Goal: Task Accomplishment & Management: Manage account settings

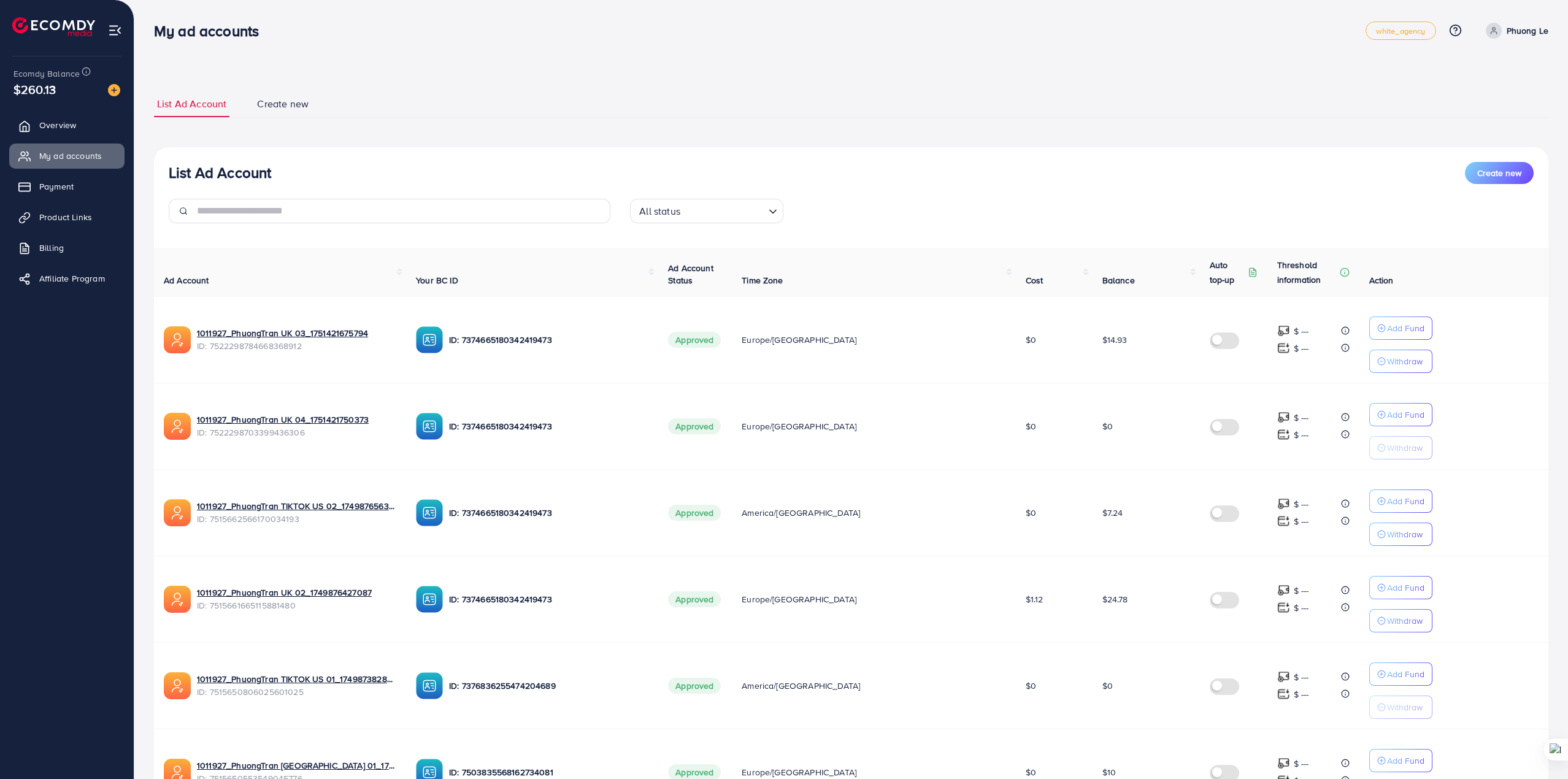
scroll to position [481, 0]
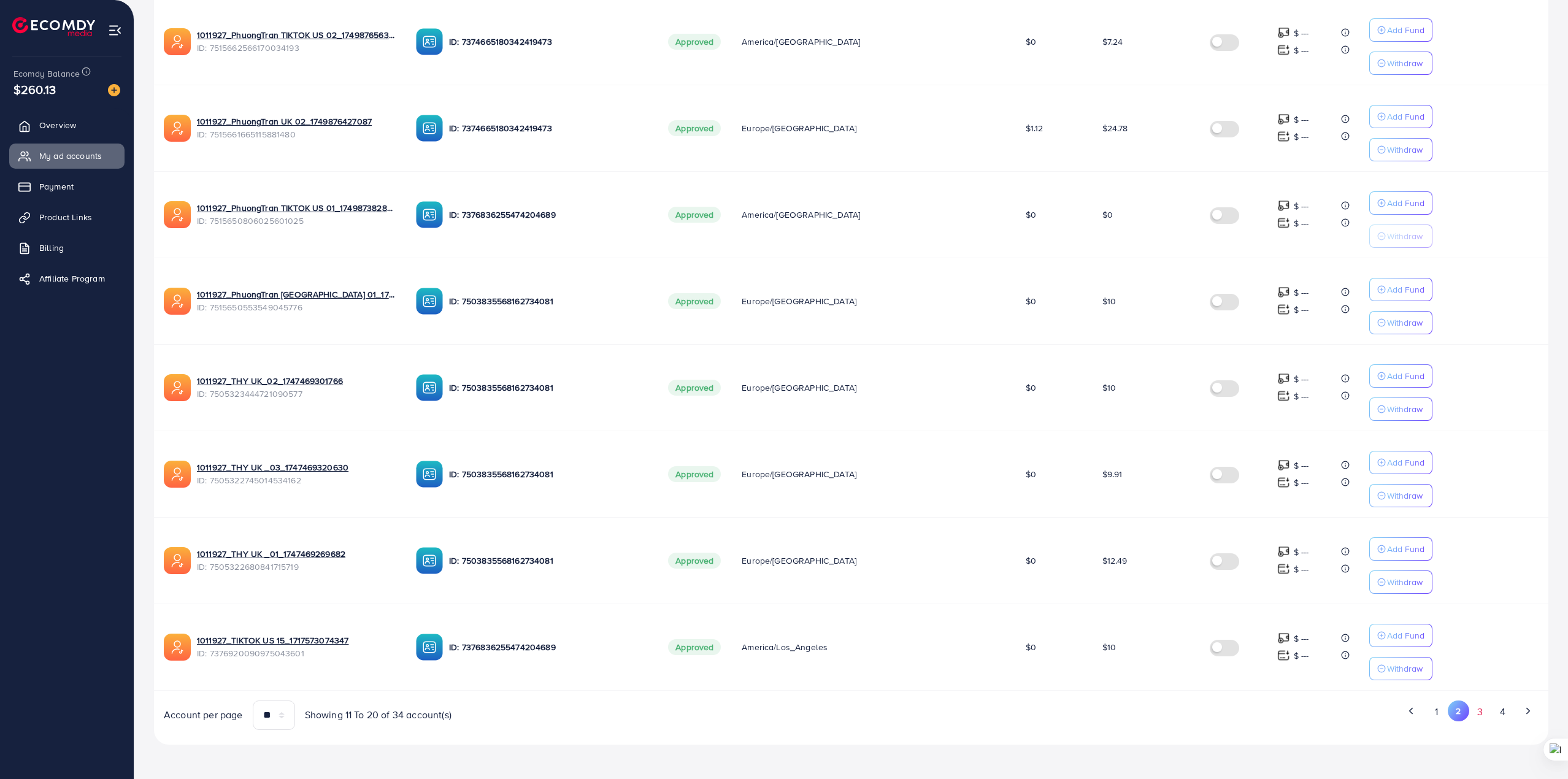
click at [1476, 710] on button "3" at bounding box center [1481, 711] width 22 height 23
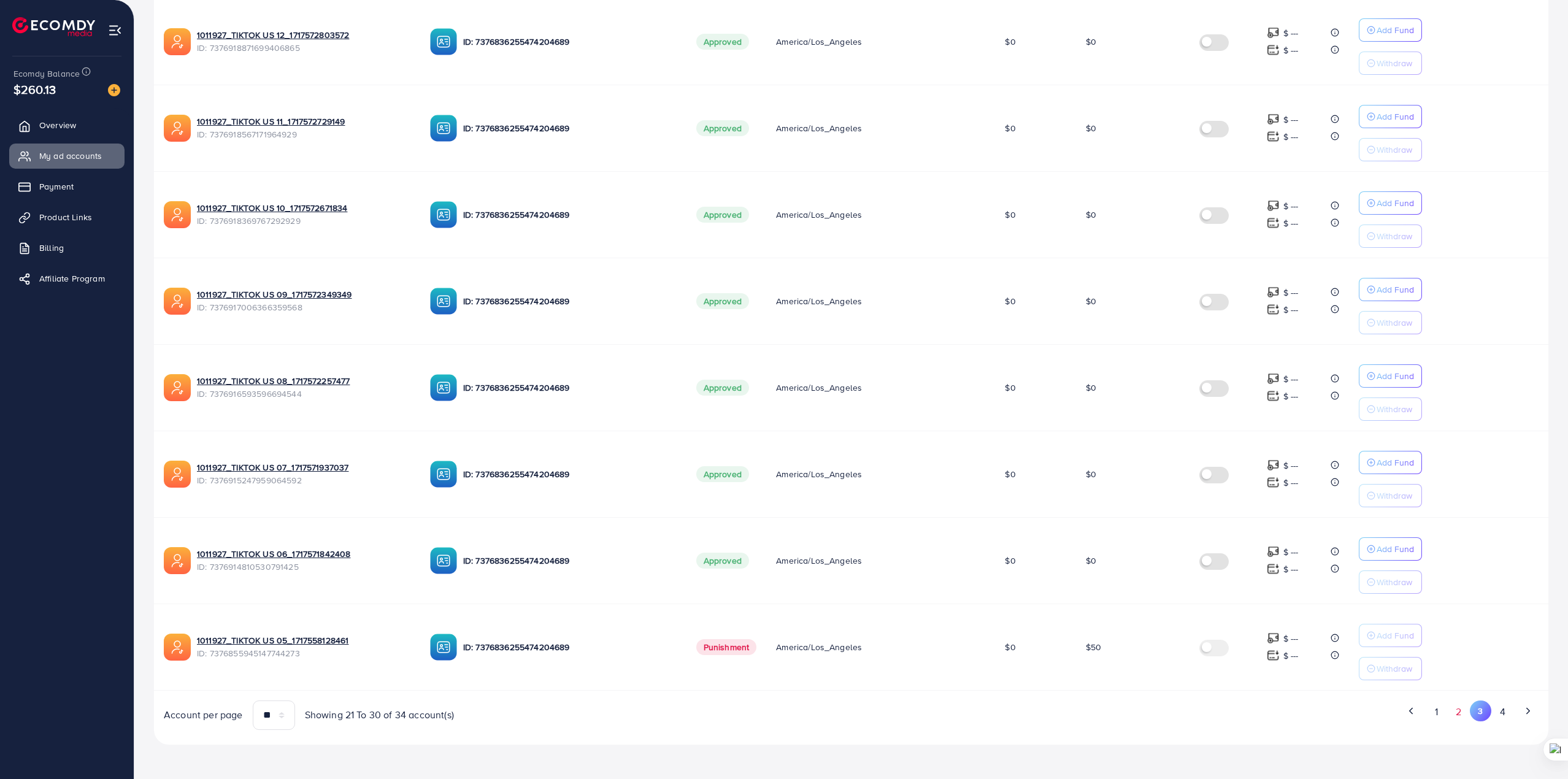
click at [1457, 710] on button "2" at bounding box center [1459, 711] width 22 height 23
click at [1457, 710] on div "Ad Account Your BC ID Ad Account Status Time Zone Cost Balance Auto top-up Thre…" at bounding box center [851, 253] width 1395 height 954
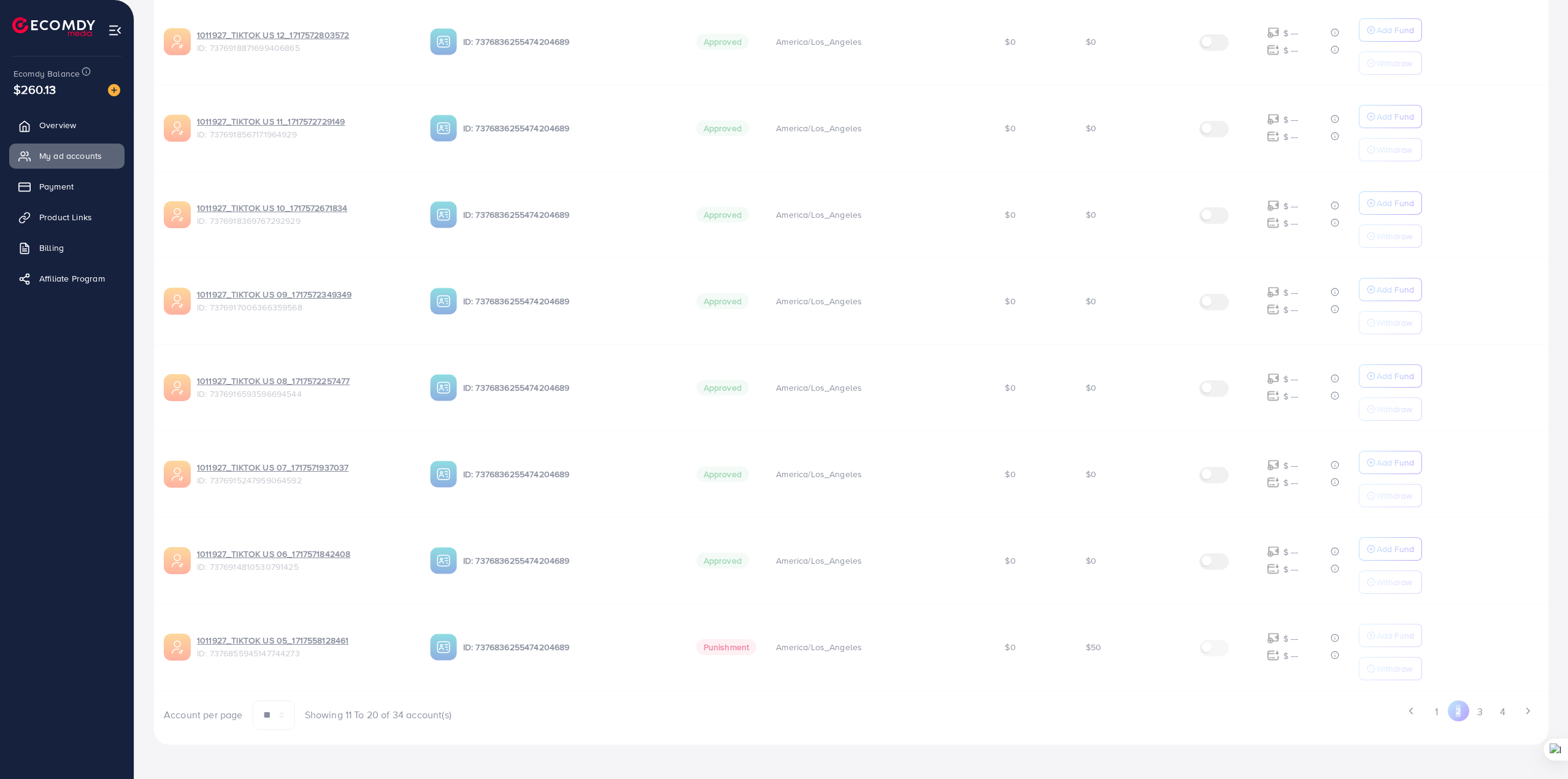
click at [1457, 710] on button "2" at bounding box center [1458, 711] width 21 height 21
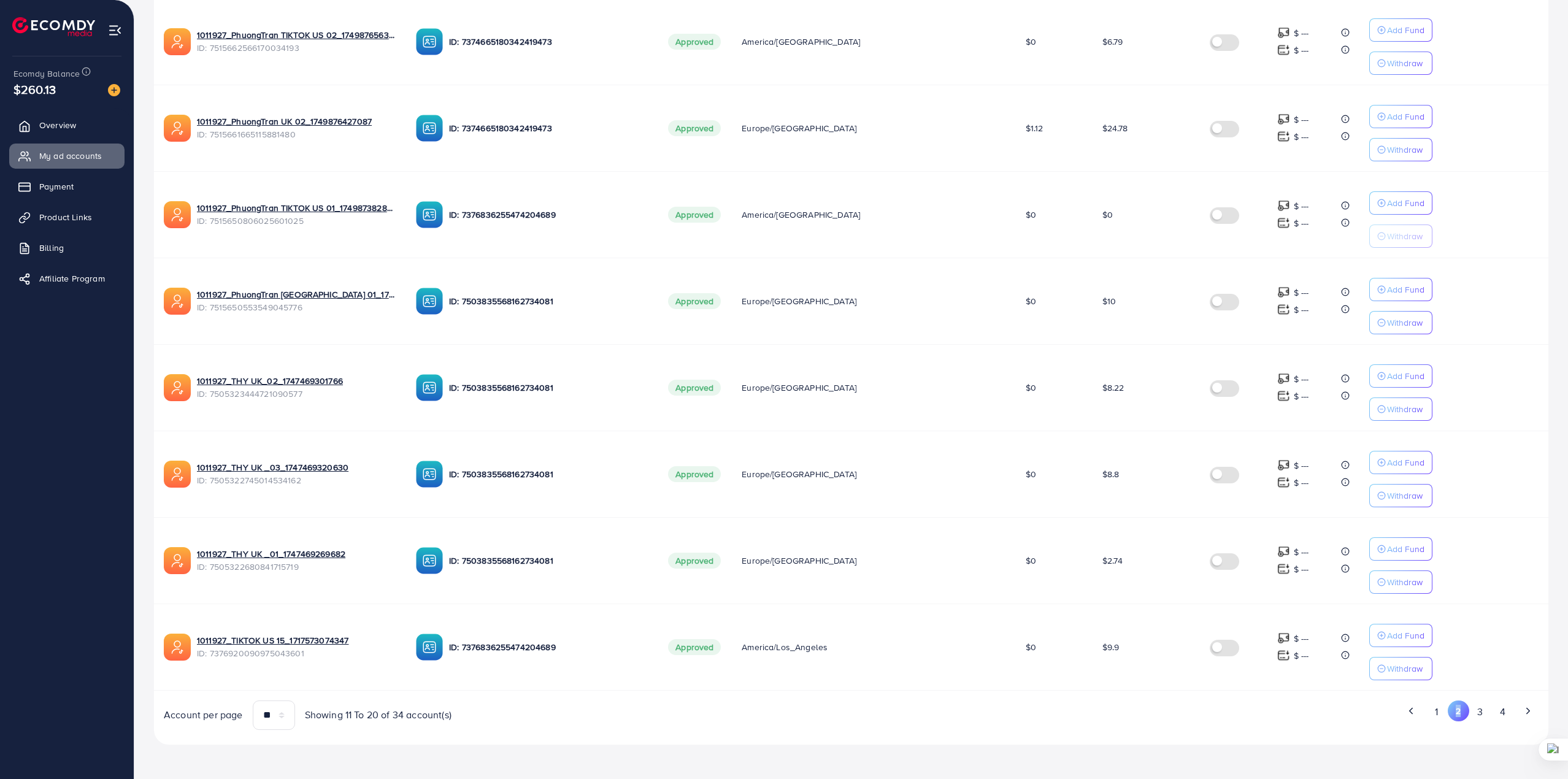
click at [1457, 710] on button "2" at bounding box center [1458, 711] width 21 height 21
click at [1464, 716] on button "2" at bounding box center [1458, 711] width 21 height 21
click at [1476, 714] on button "3" at bounding box center [1481, 711] width 22 height 23
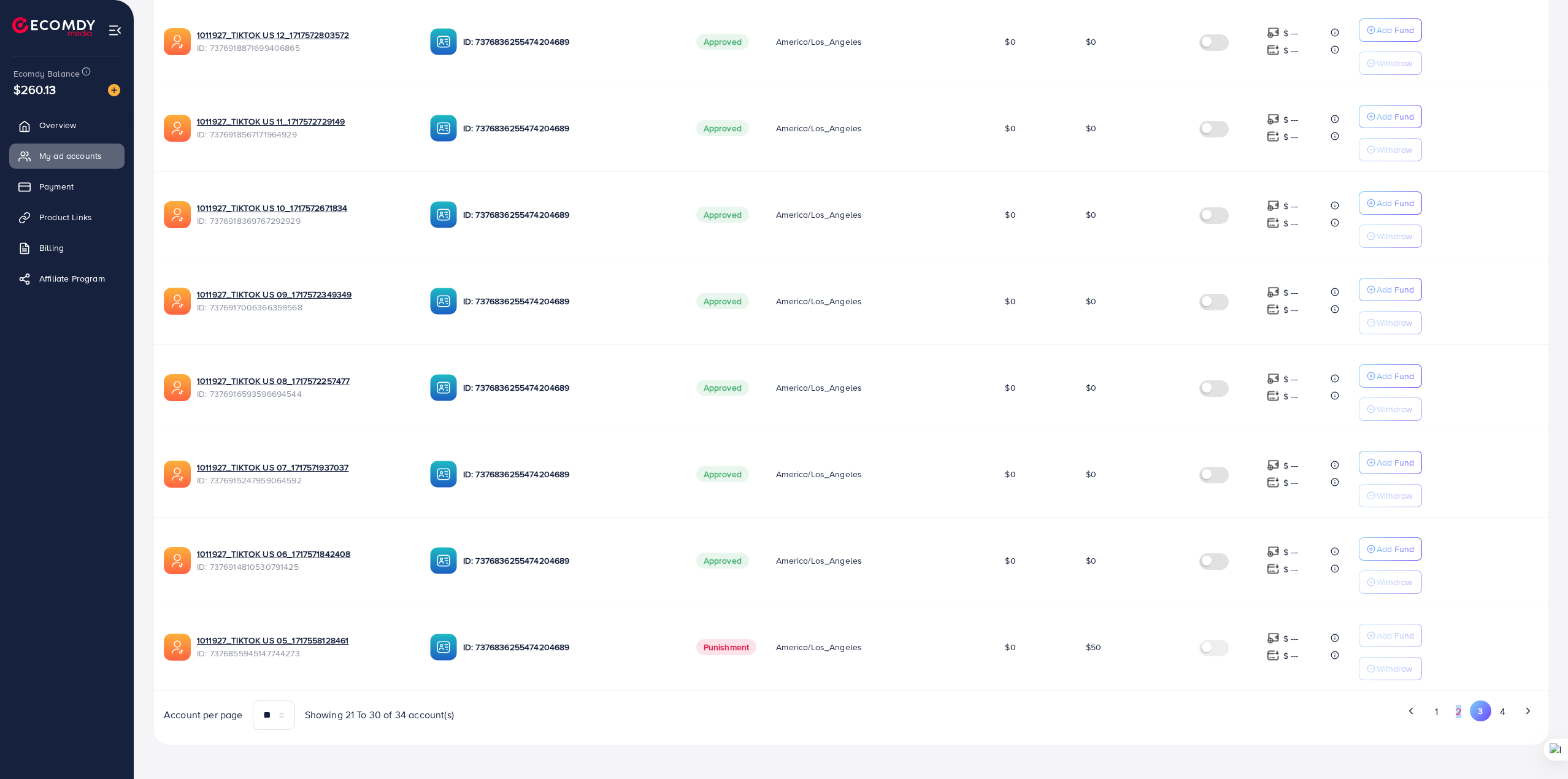
click at [1459, 711] on button "2" at bounding box center [1459, 711] width 22 height 23
click at [1459, 711] on div "Ad Account Your BC ID Ad Account Status Time Zone Cost Balance Auto top-up Thre…" at bounding box center [851, 253] width 1395 height 954
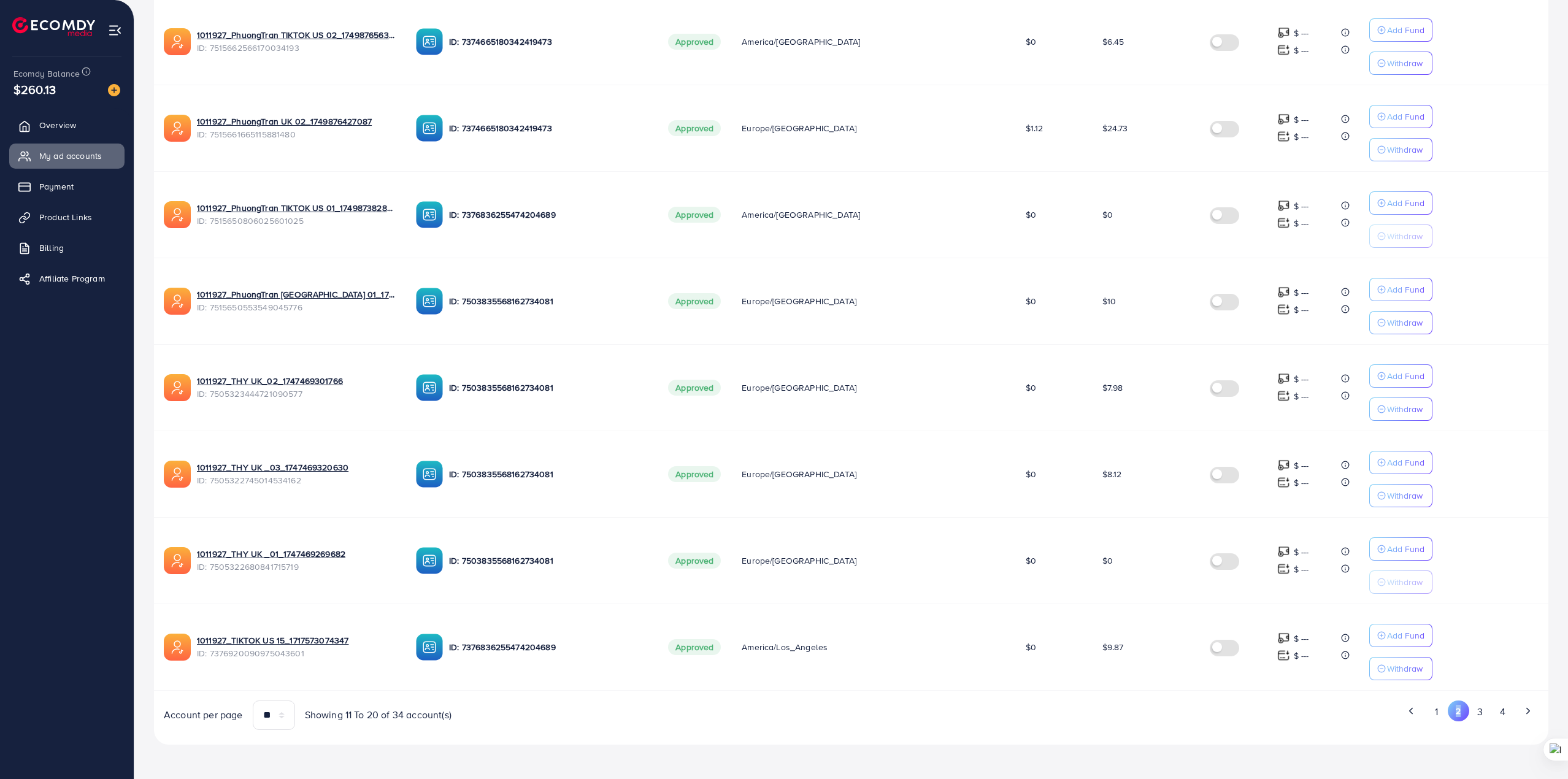
click at [1459, 711] on button "2" at bounding box center [1458, 711] width 21 height 21
click at [1455, 718] on button "2" at bounding box center [1458, 711] width 21 height 21
click at [1473, 713] on button "3" at bounding box center [1481, 711] width 22 height 23
click at [1473, 713] on div "Ad Account Your BC ID Ad Account Status Time Zone Cost Balance Auto top-up Thre…" at bounding box center [851, 253] width 1395 height 954
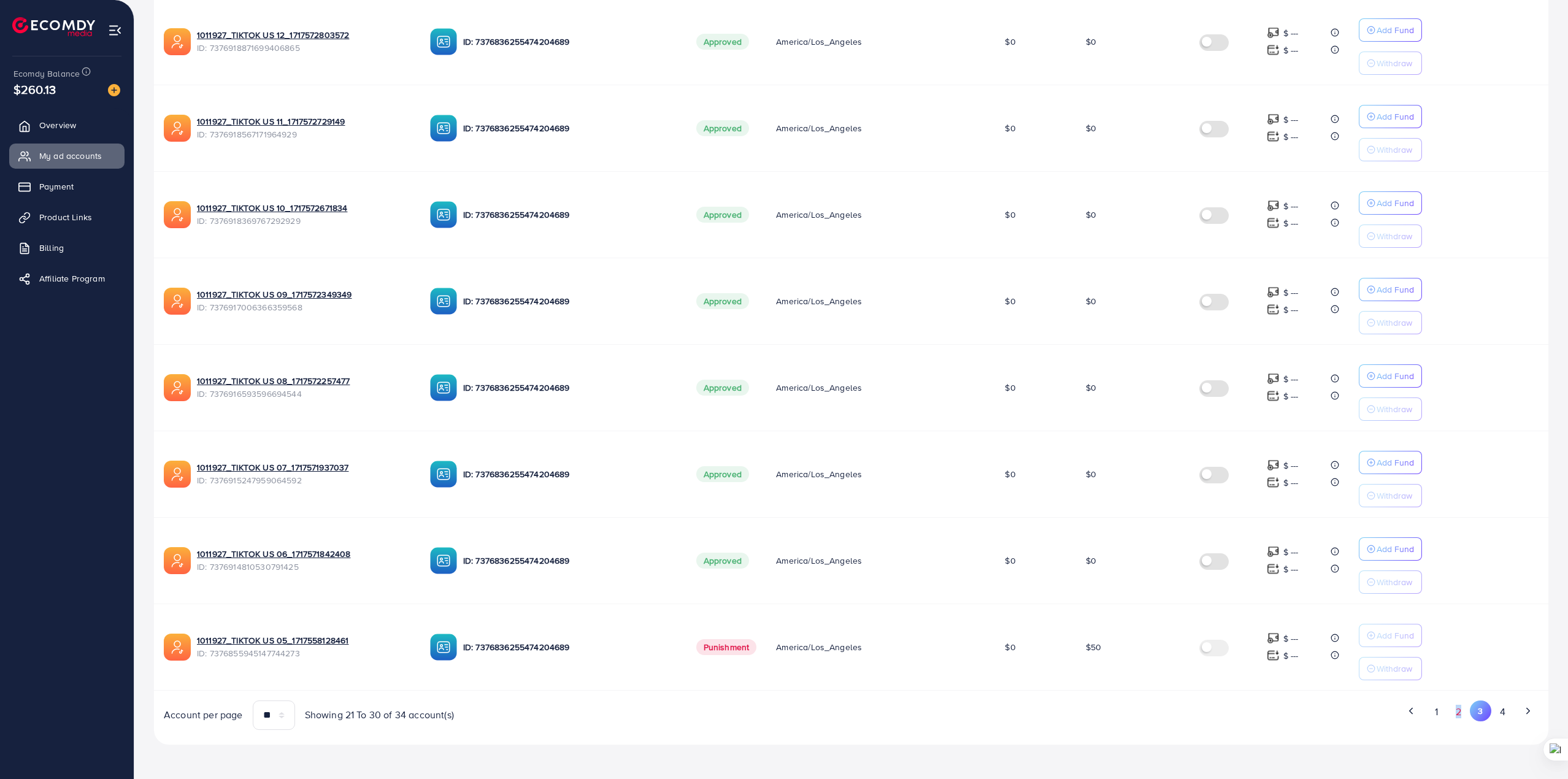
click at [1457, 712] on button "2" at bounding box center [1459, 711] width 22 height 23
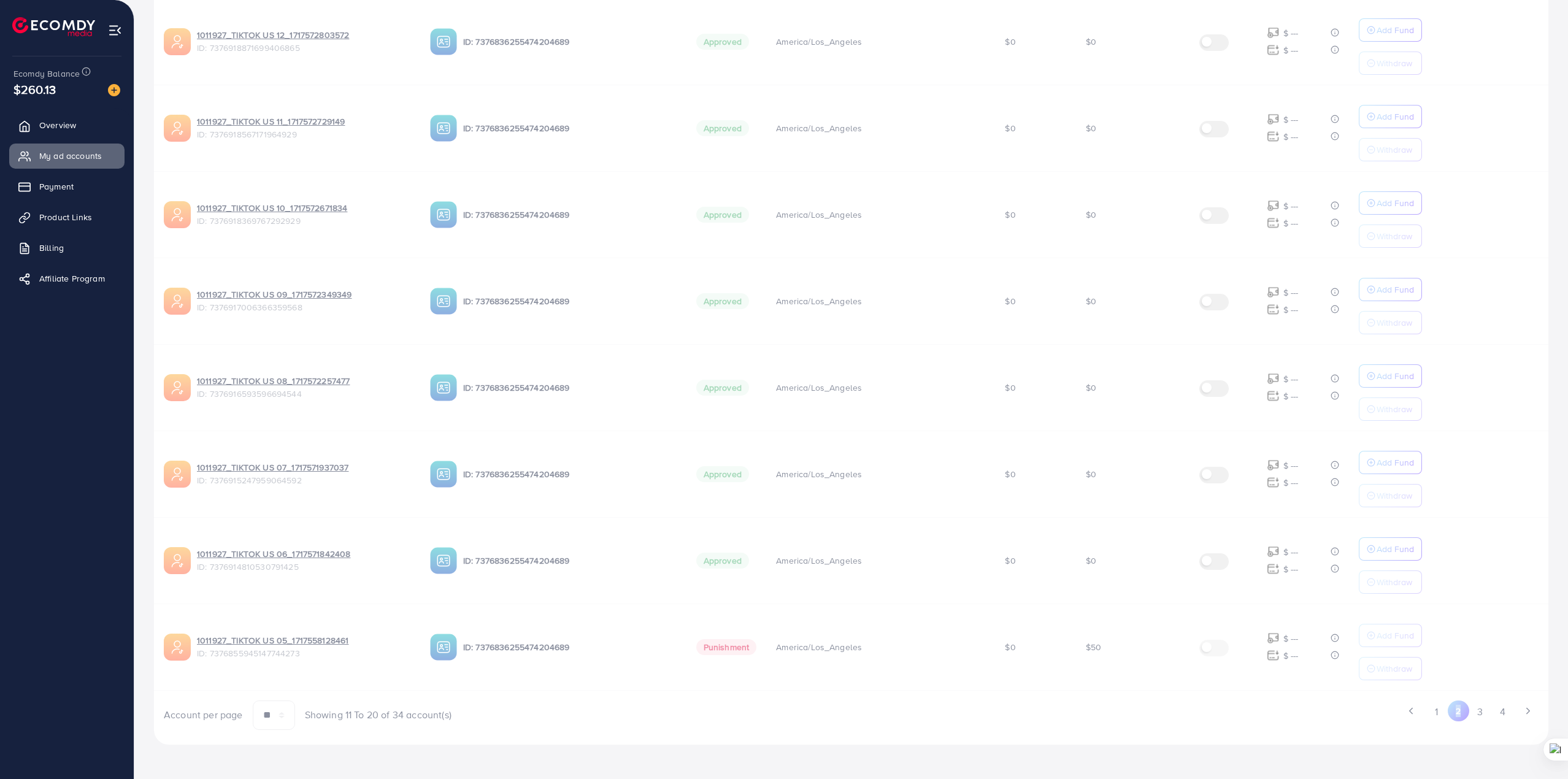
click at [1457, 712] on div "Ad Account Your BC ID Ad Account Status Time Zone Cost Balance Auto top-up Thre…" at bounding box center [851, 253] width 1395 height 954
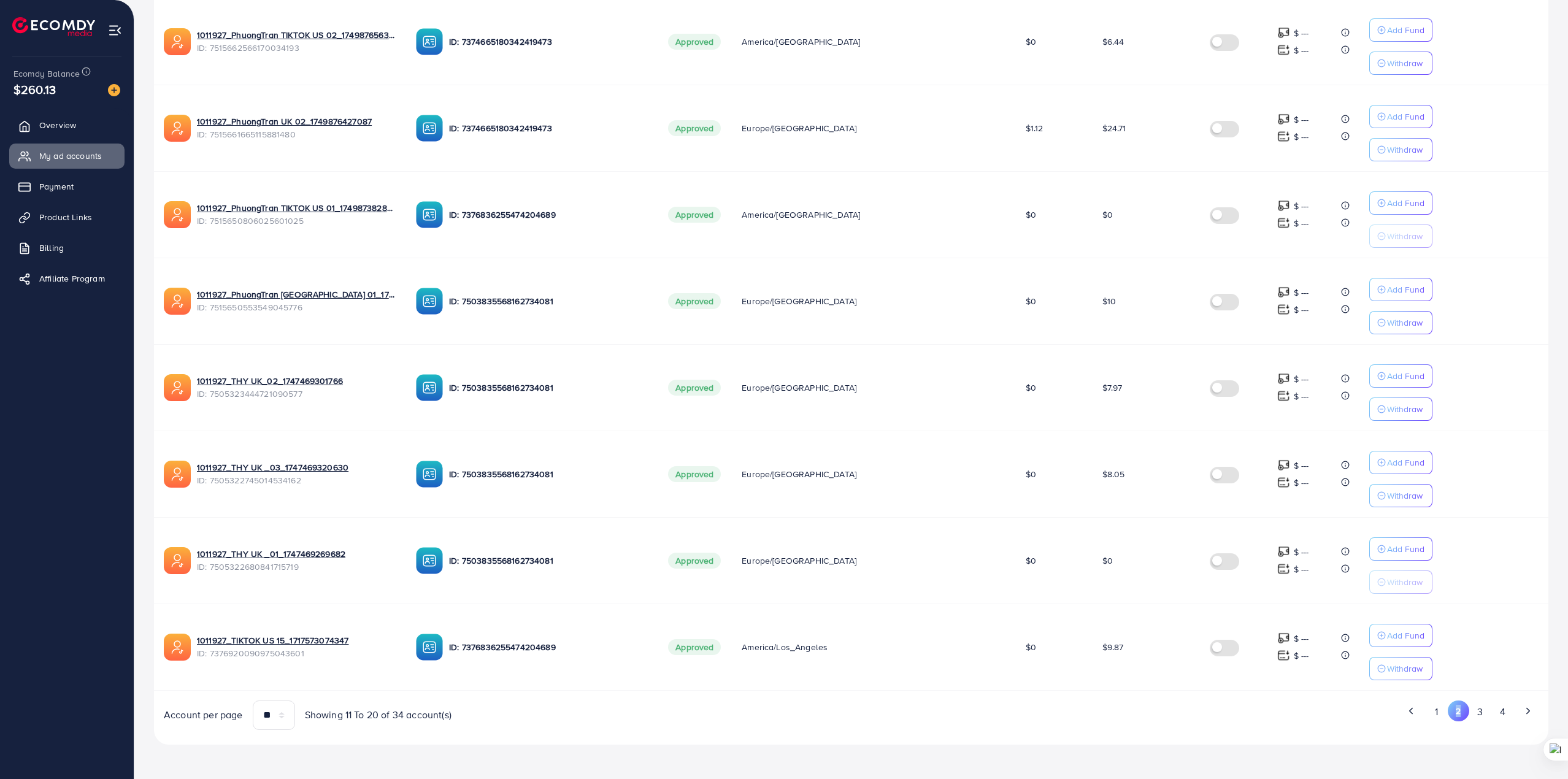
click at [1457, 712] on button "2" at bounding box center [1458, 711] width 21 height 21
click at [1440, 720] on button "1" at bounding box center [1436, 711] width 21 height 23
click at [1440, 720] on div "Ad Account Your BC ID Ad Account Status Time Zone Cost Balance Auto top-up Thre…" at bounding box center [851, 253] width 1395 height 954
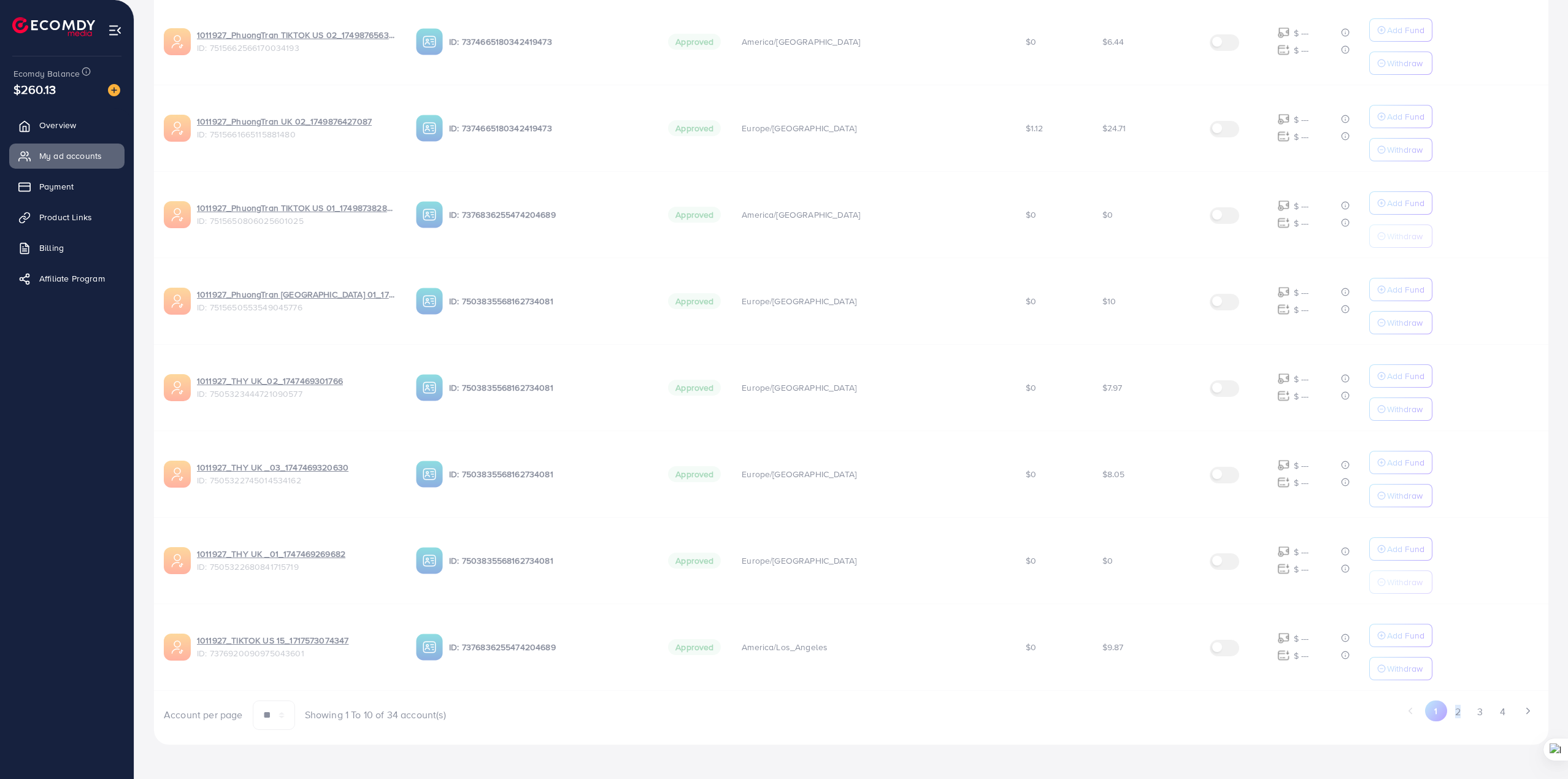
click at [1440, 720] on button "1" at bounding box center [1436, 711] width 21 height 21
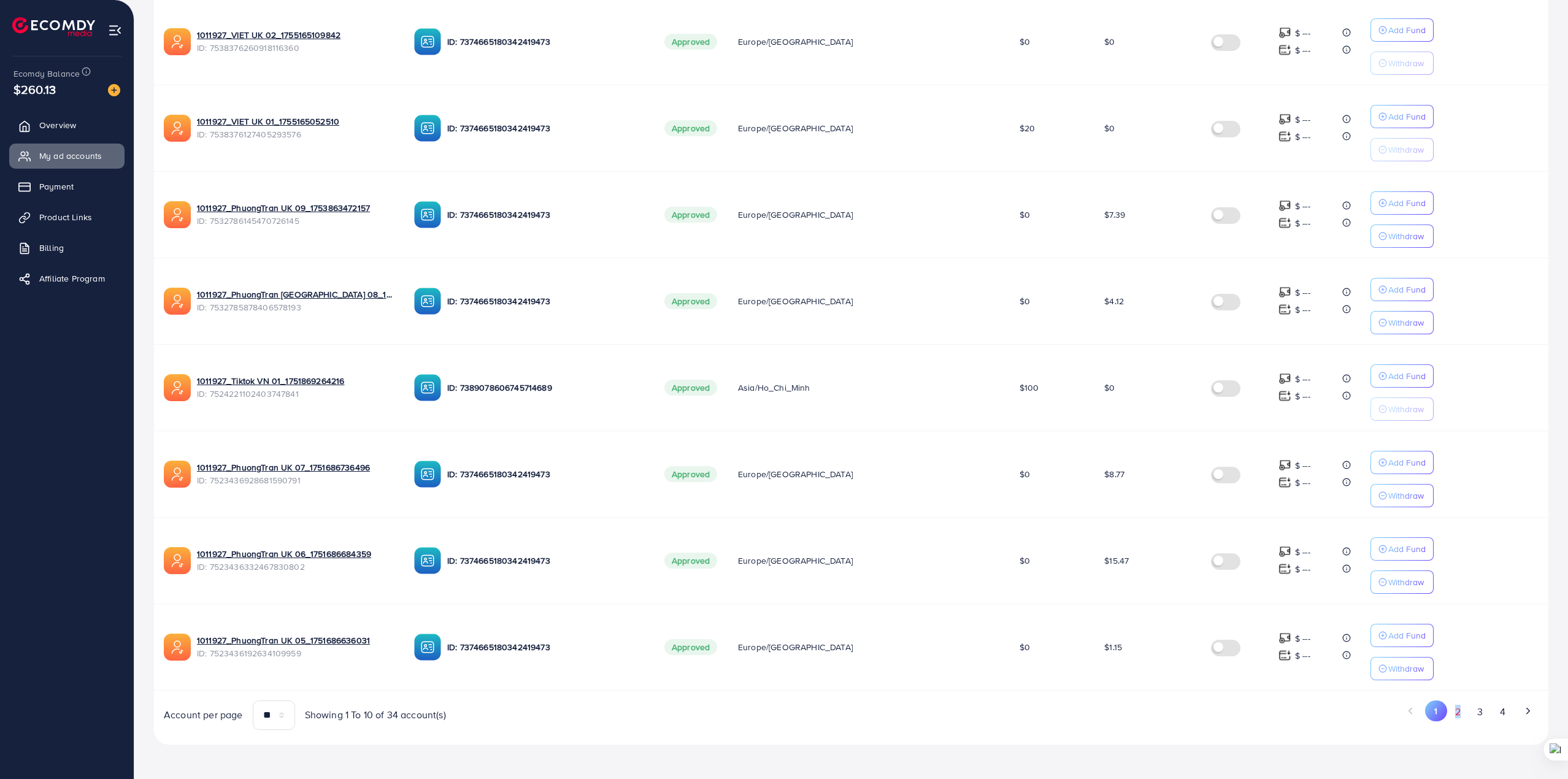
click at [1460, 713] on button "2" at bounding box center [1458, 711] width 22 height 23
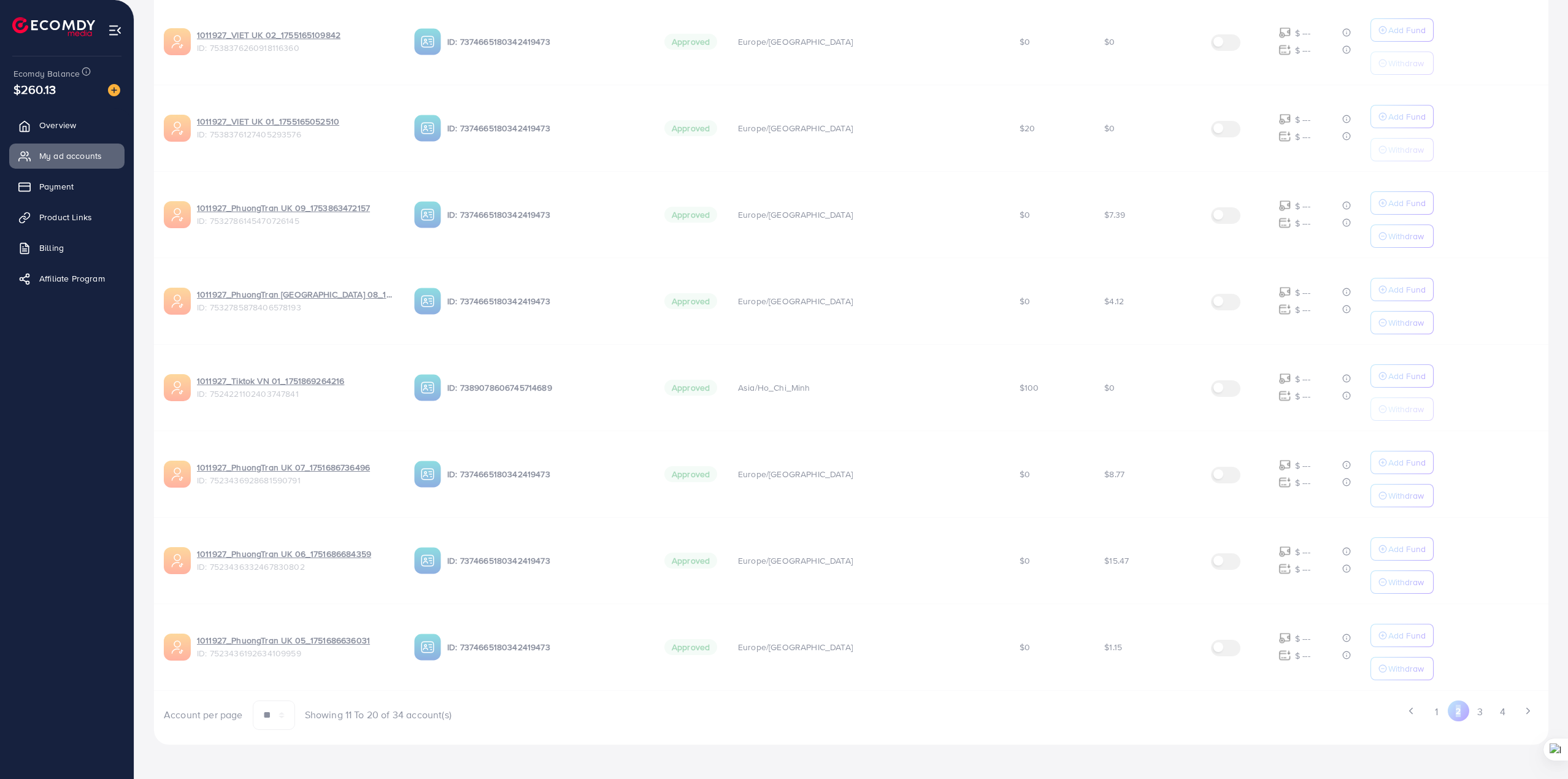
click at [1460, 713] on div "Ad Account Your BC ID Ad Account Status Time Zone Cost Balance Auto top-up Thre…" at bounding box center [851, 253] width 1395 height 954
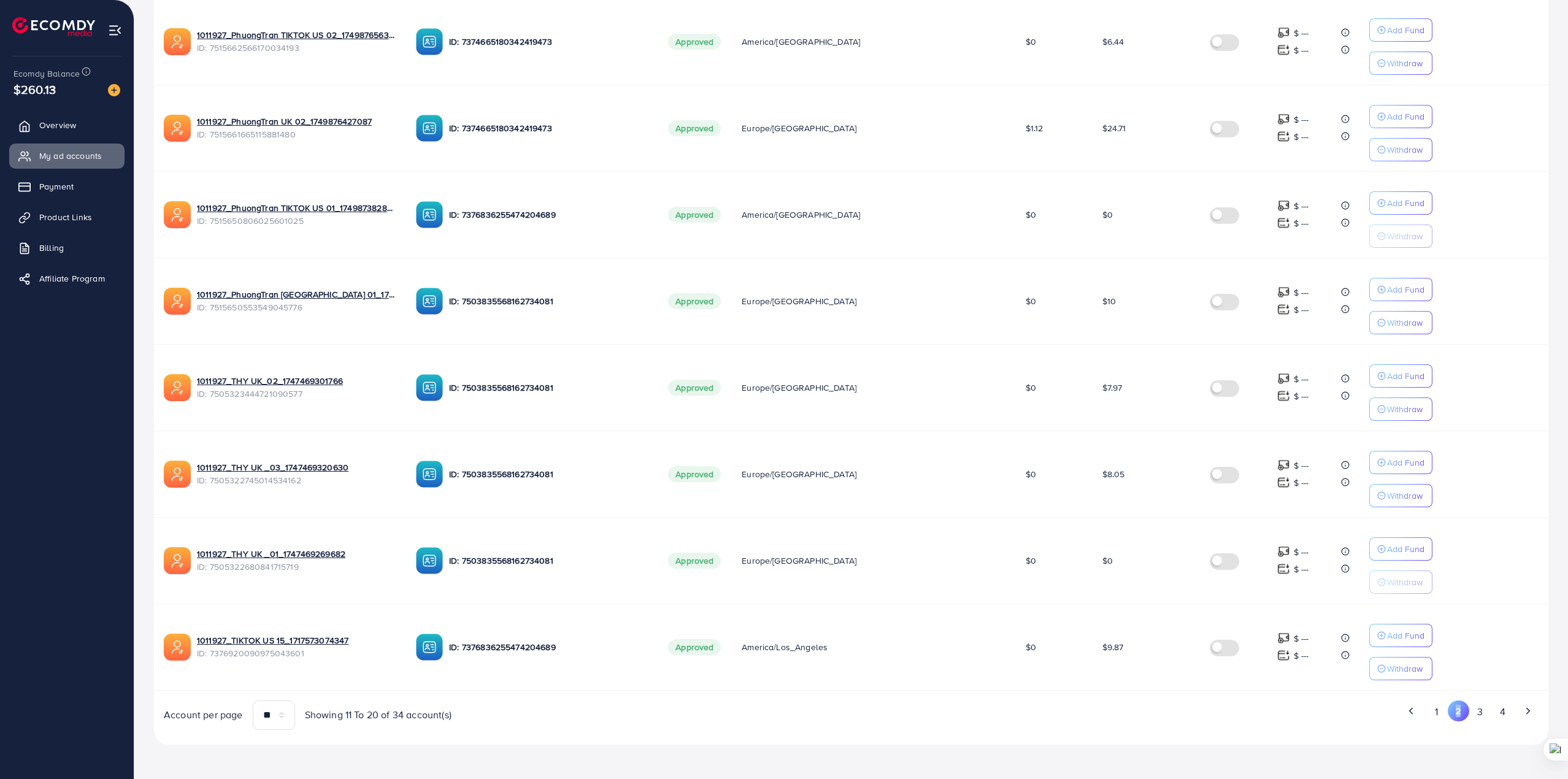
click at [1460, 713] on button "2" at bounding box center [1458, 711] width 21 height 21
click at [1387, 548] on p "Add Fund" at bounding box center [1406, 550] width 38 height 15
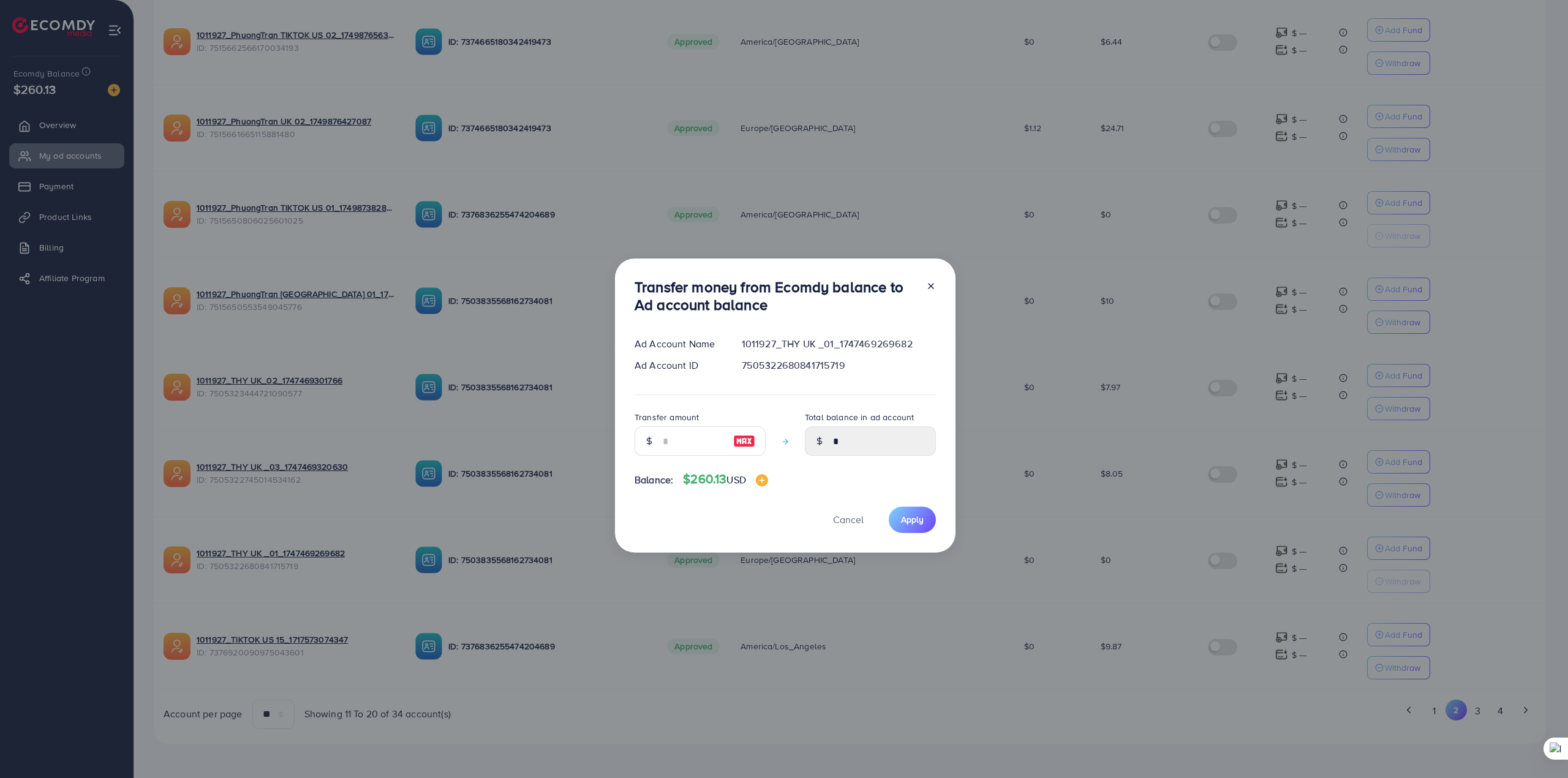
click at [660, 447] on div at bounding box center [649, 441] width 29 height 29
click at [677, 444] on input "number" at bounding box center [693, 441] width 61 height 29
type input "*"
type input "****"
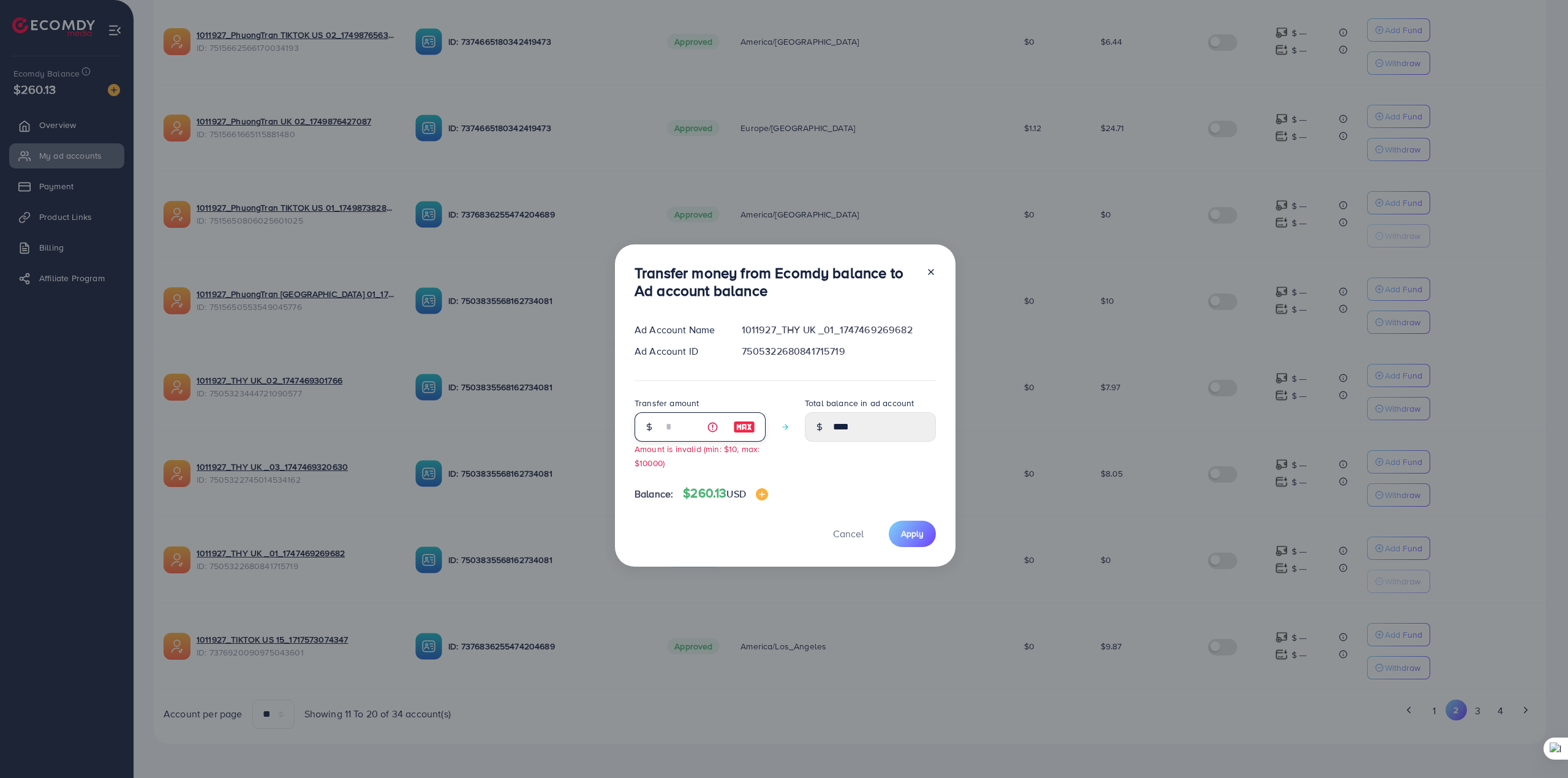
type input "**"
type input "*****"
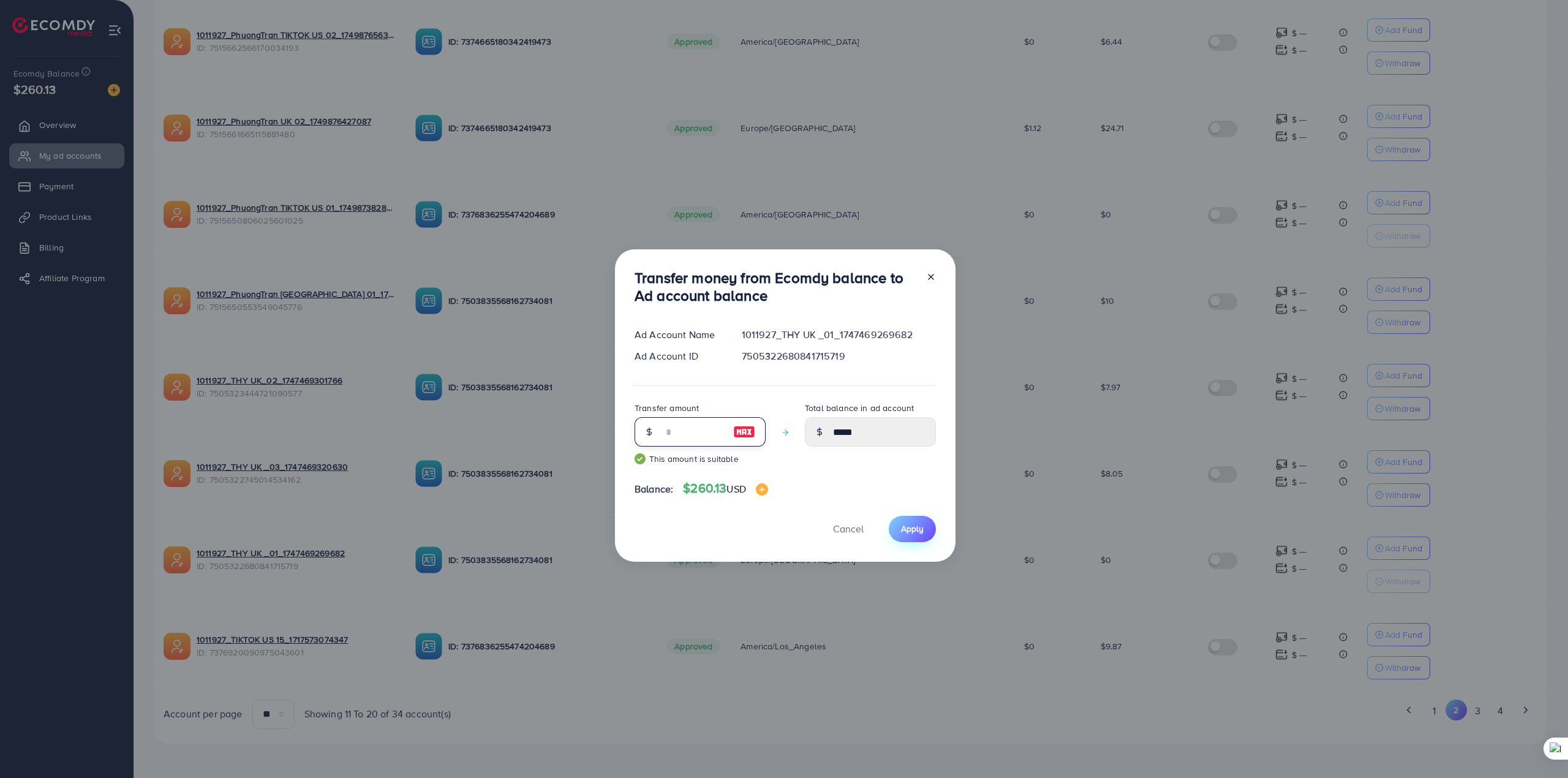
type input "**"
click at [903, 528] on span "Apply" at bounding box center [912, 529] width 22 height 12
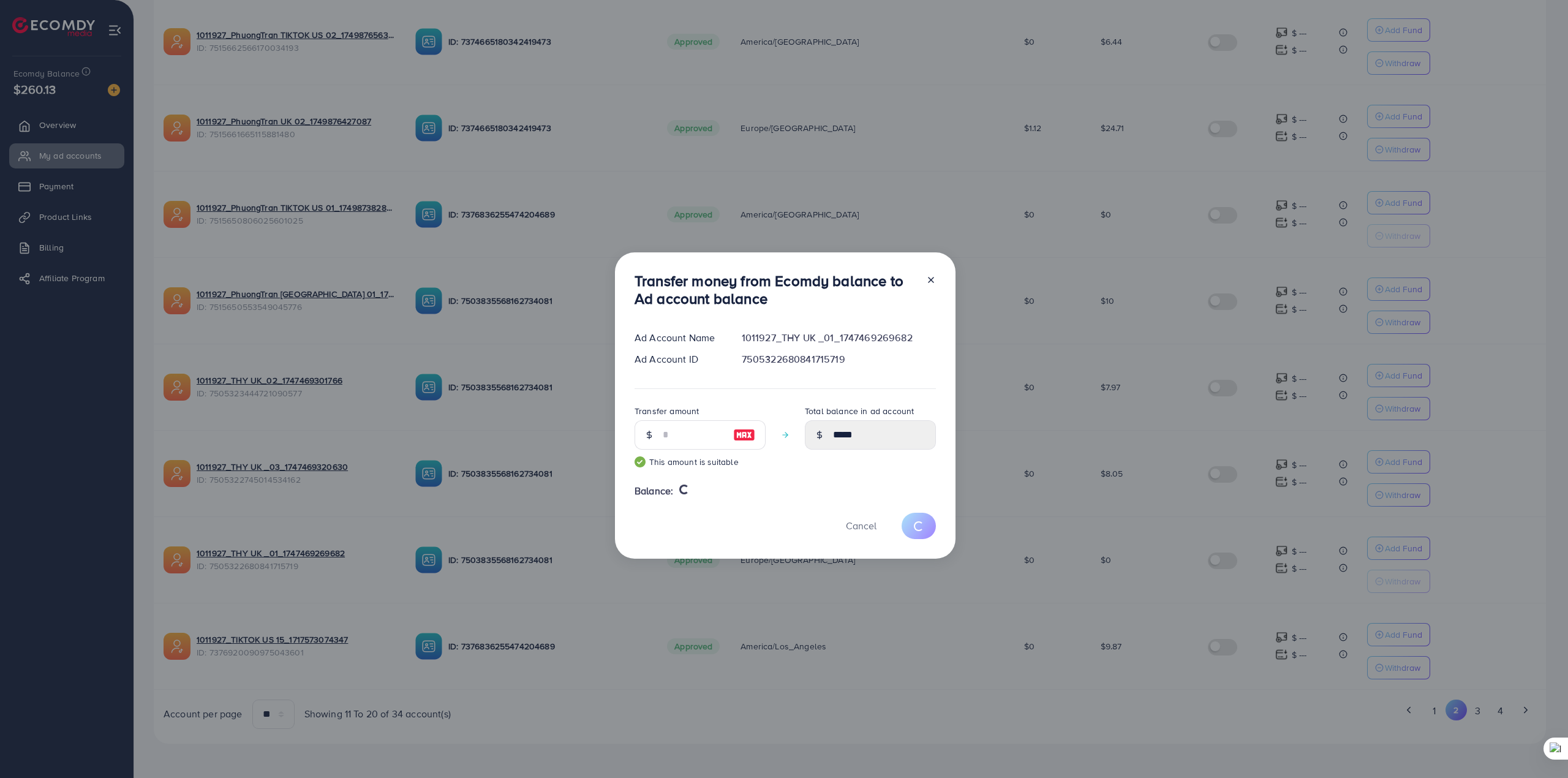
type input "*"
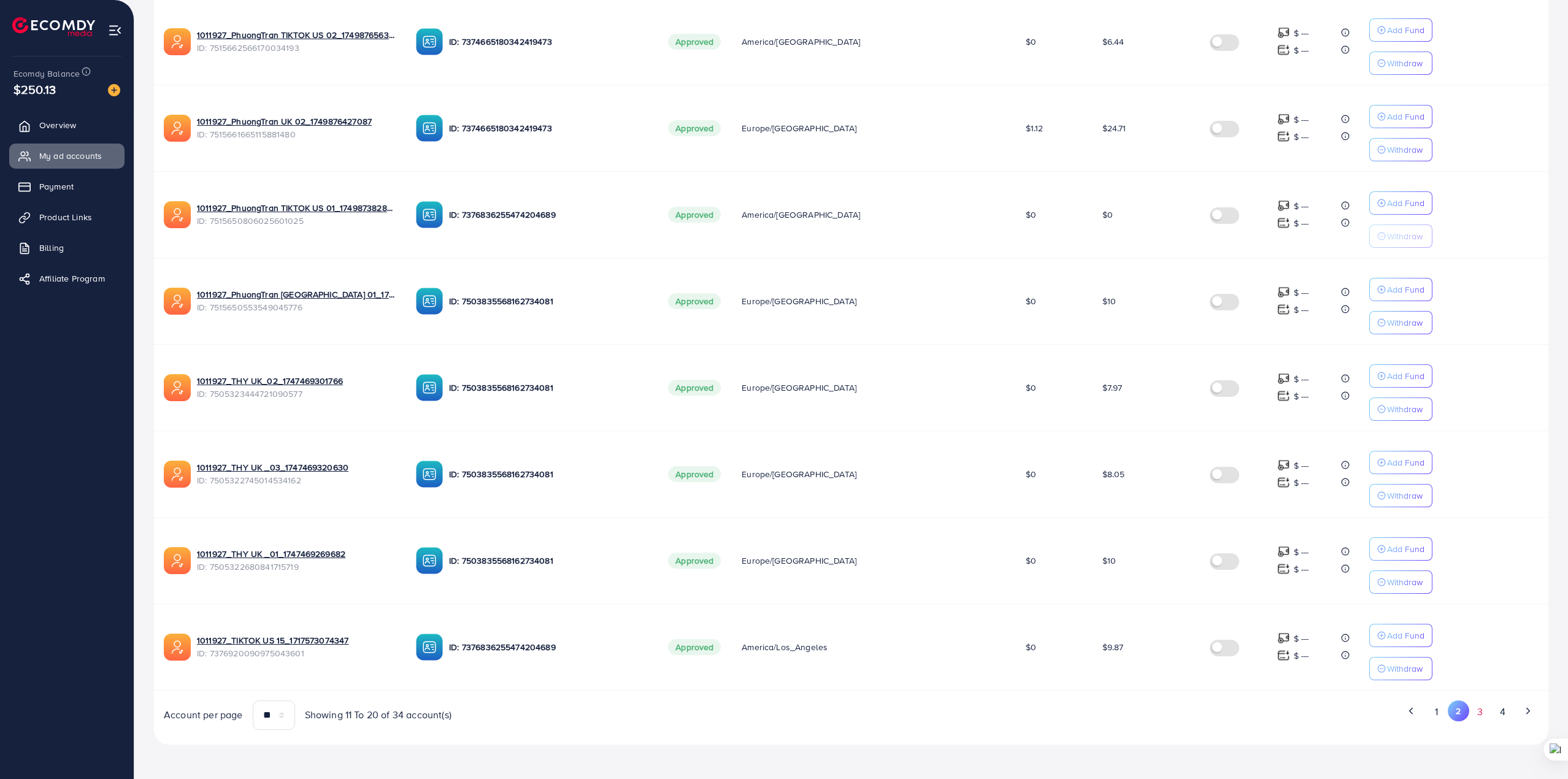
click at [1471, 714] on button "3" at bounding box center [1481, 711] width 22 height 23
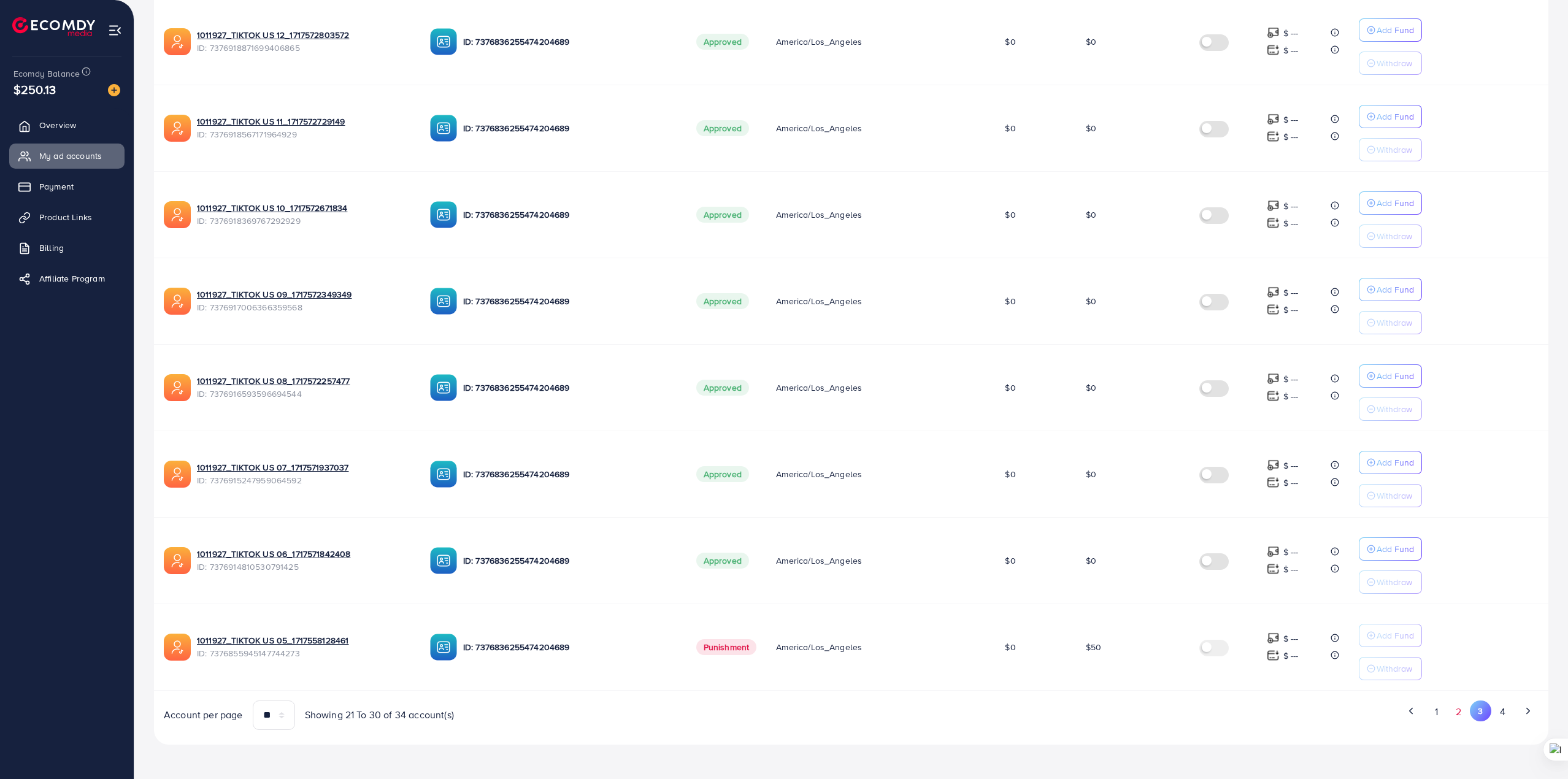
click at [1453, 716] on button "2" at bounding box center [1459, 711] width 22 height 23
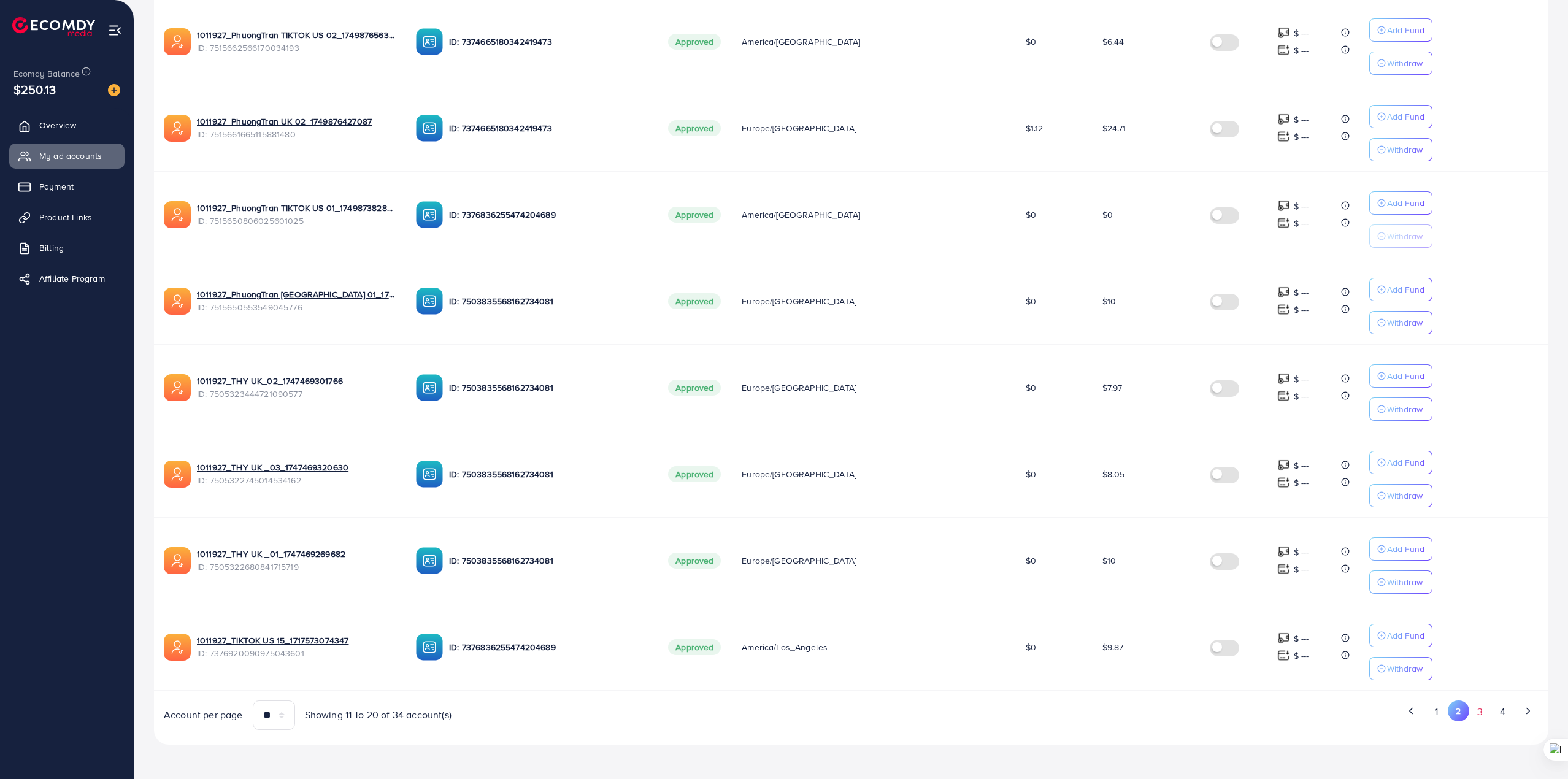
click at [1479, 715] on button "3" at bounding box center [1481, 711] width 22 height 23
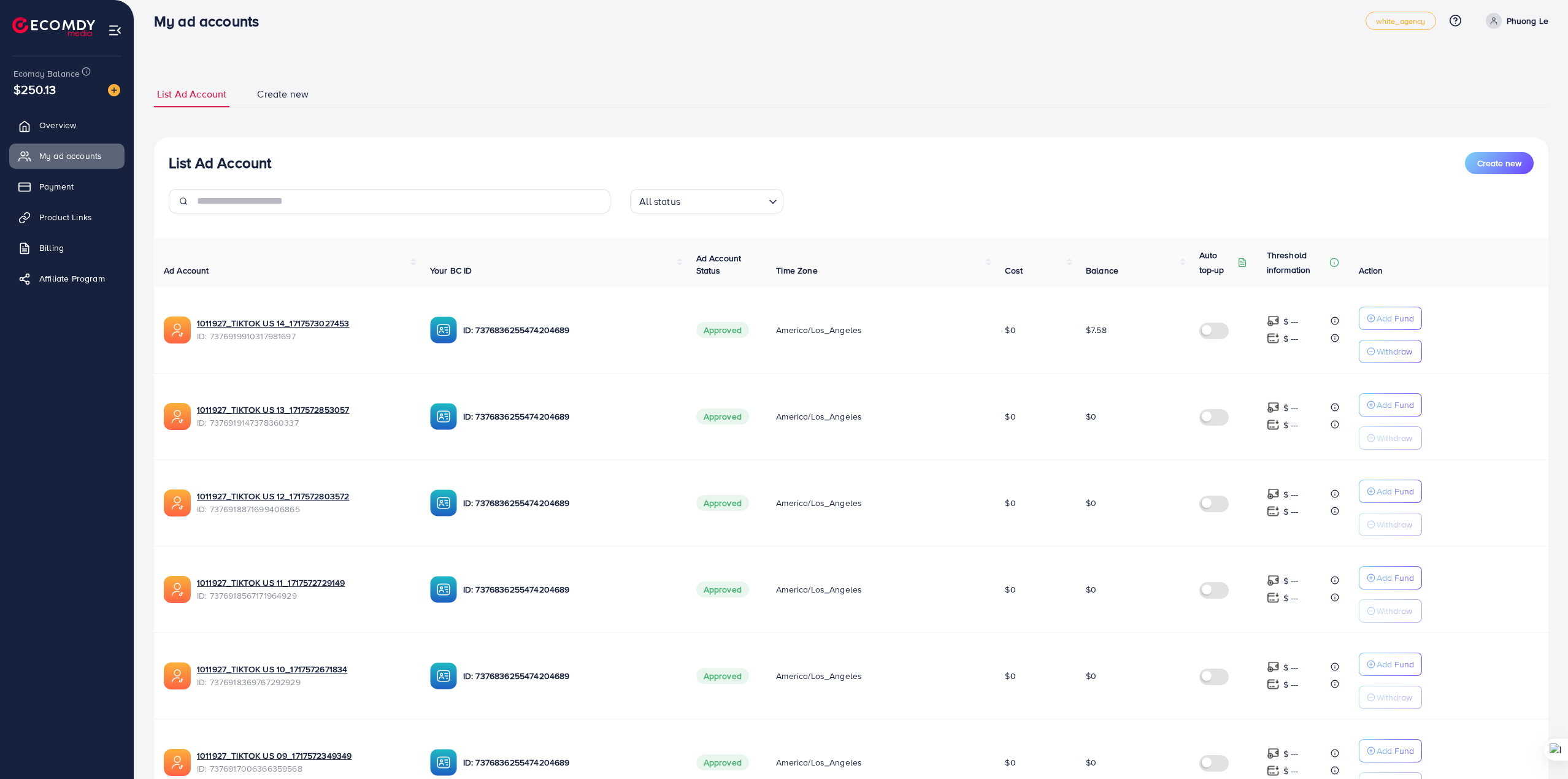
scroll to position [0, 0]
